Goal: Find specific page/section: Find specific page/section

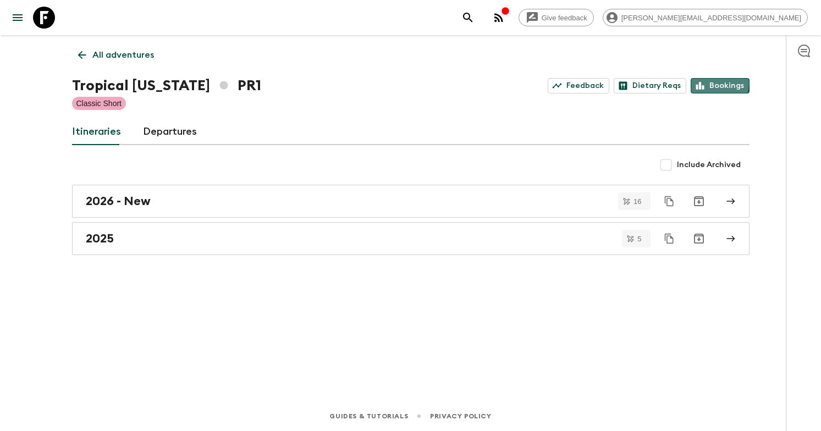
click at [710, 84] on link "Bookings" at bounding box center [720, 85] width 59 height 15
click at [103, 50] on p "All adventures" at bounding box center [123, 54] width 62 height 13
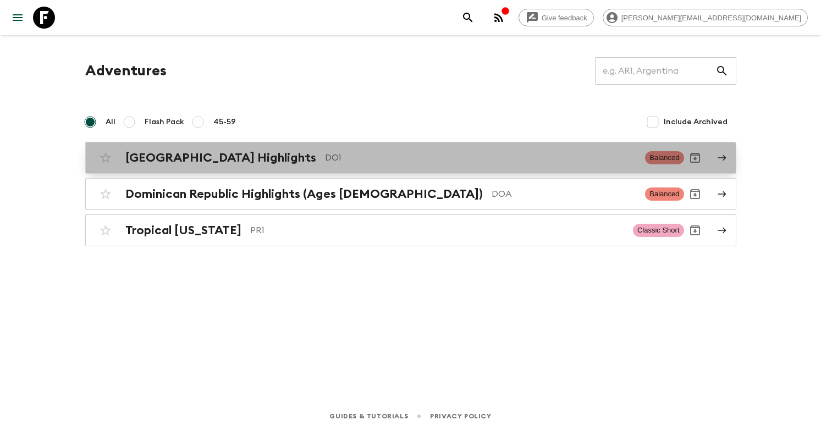
click at [551, 158] on p "DO1" at bounding box center [481, 157] width 312 height 13
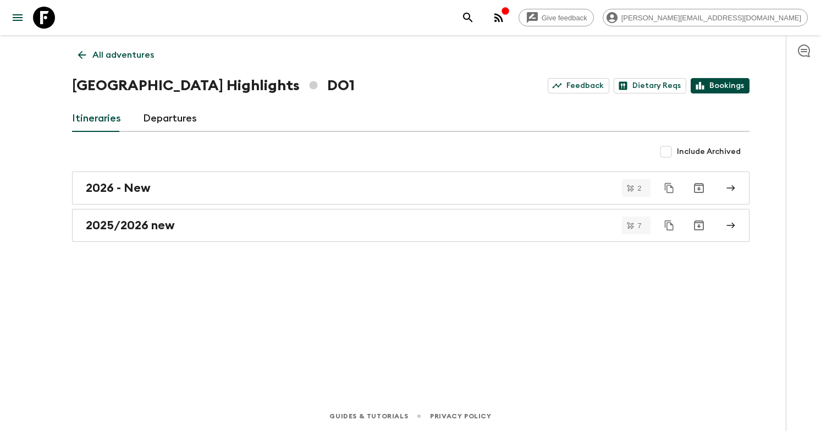
click at [730, 89] on link "Bookings" at bounding box center [720, 85] width 59 height 15
